Goal: Use online tool/utility: Utilize a website feature to perform a specific function

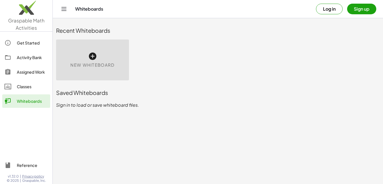
click at [87, 65] on span "New Whiteboard" at bounding box center [92, 65] width 44 height 6
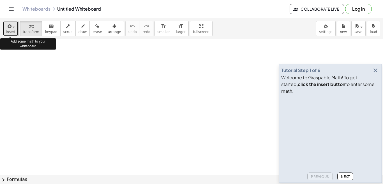
click at [9, 28] on icon "button" at bounding box center [8, 26] width 5 height 7
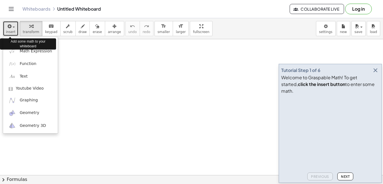
click at [7, 28] on icon "button" at bounding box center [8, 26] width 5 height 7
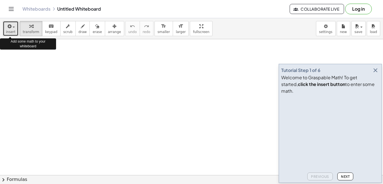
click at [13, 32] on span "insert" at bounding box center [11, 32] width 10 height 4
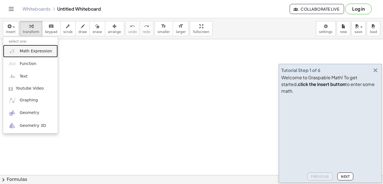
click at [39, 53] on span "Math Expression" at bounding box center [36, 51] width 32 height 6
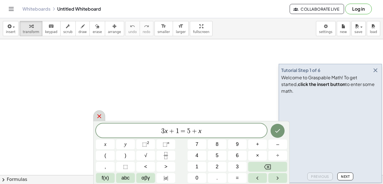
click at [99, 115] on icon at bounding box center [99, 116] width 7 height 7
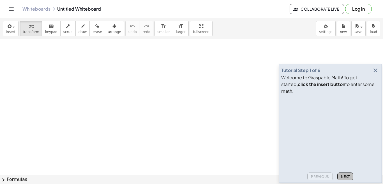
click at [341, 175] on span "Next" at bounding box center [345, 177] width 9 height 4
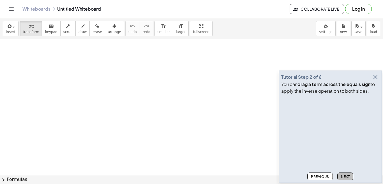
click at [341, 175] on span "Next" at bounding box center [345, 177] width 9 height 4
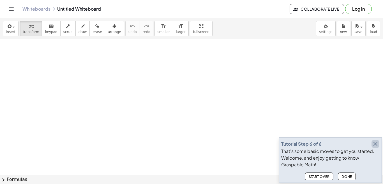
click at [376, 143] on icon "button" at bounding box center [375, 144] width 7 height 7
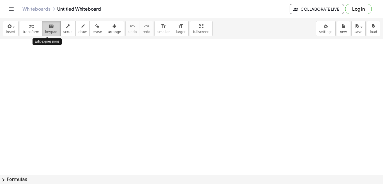
click at [48, 26] on icon "keyboard" at bounding box center [50, 26] width 5 height 7
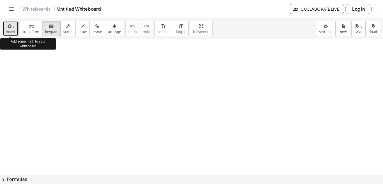
click at [13, 32] on span "insert" at bounding box center [11, 32] width 10 height 4
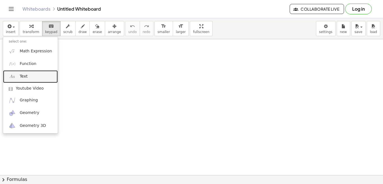
click at [21, 77] on span "Text" at bounding box center [24, 77] width 8 height 6
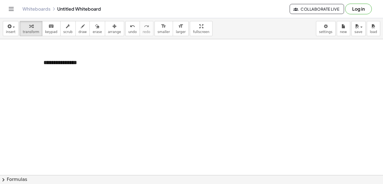
click at [145, 60] on div at bounding box center [191, 175] width 383 height 272
